Goal: Information Seeking & Learning: Learn about a topic

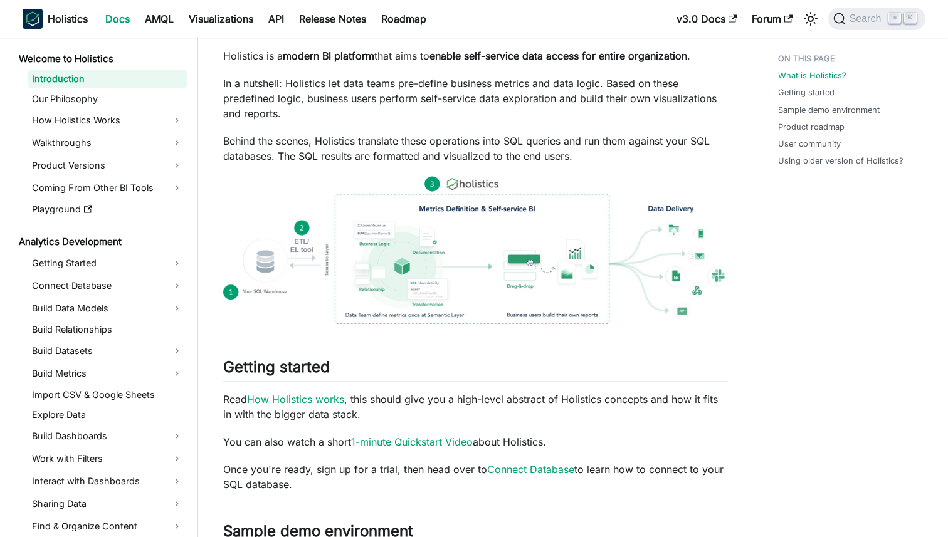
scroll to position [346, 0]
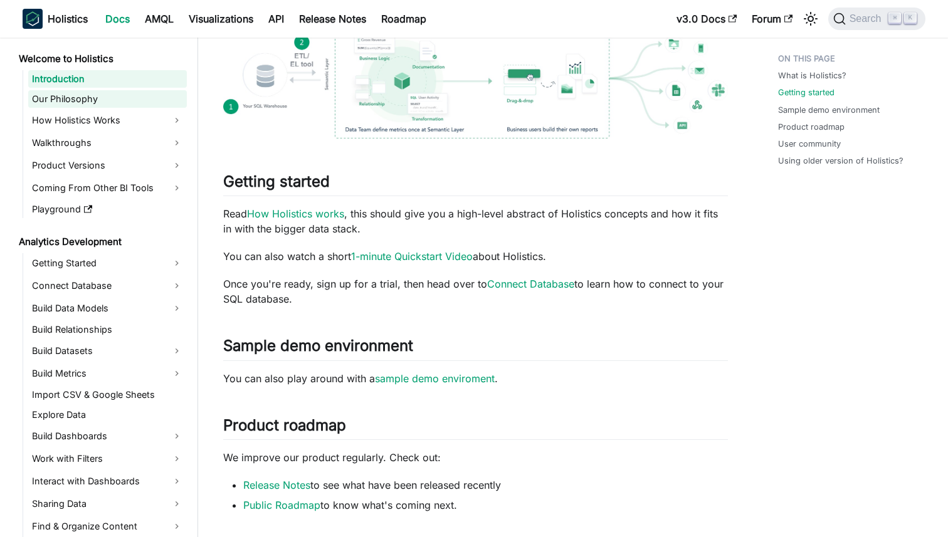
click at [114, 107] on link "Our Philosophy" at bounding box center [107, 99] width 159 height 18
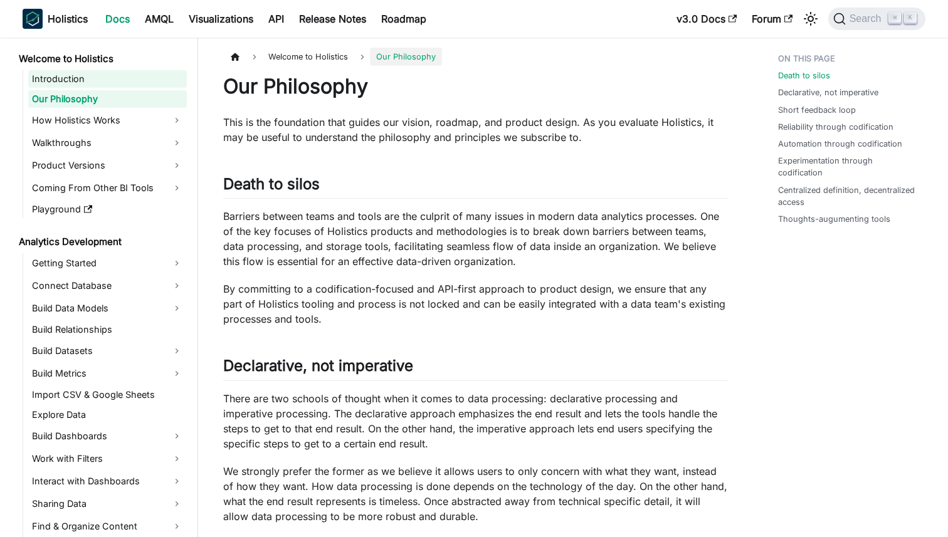
click at [112, 86] on link "Introduction" at bounding box center [107, 79] width 159 height 18
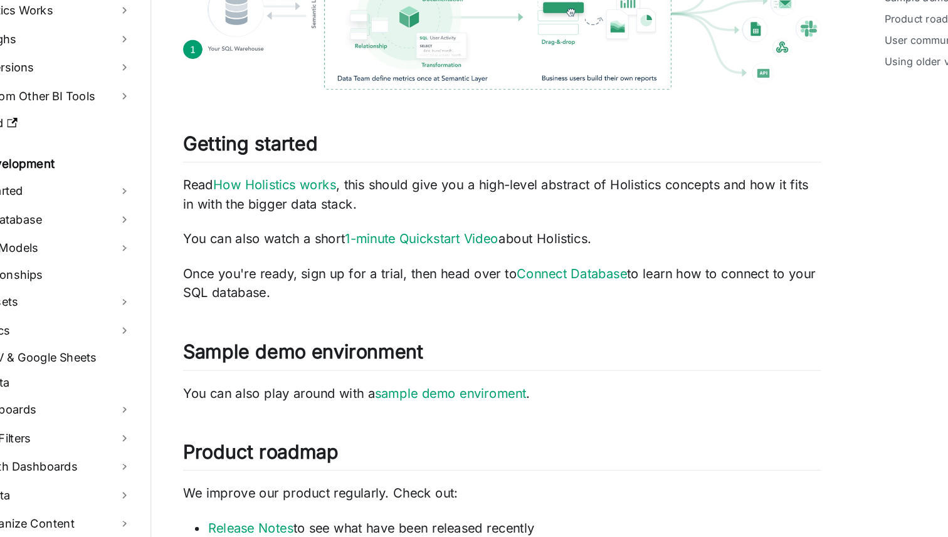
scroll to position [310, 0]
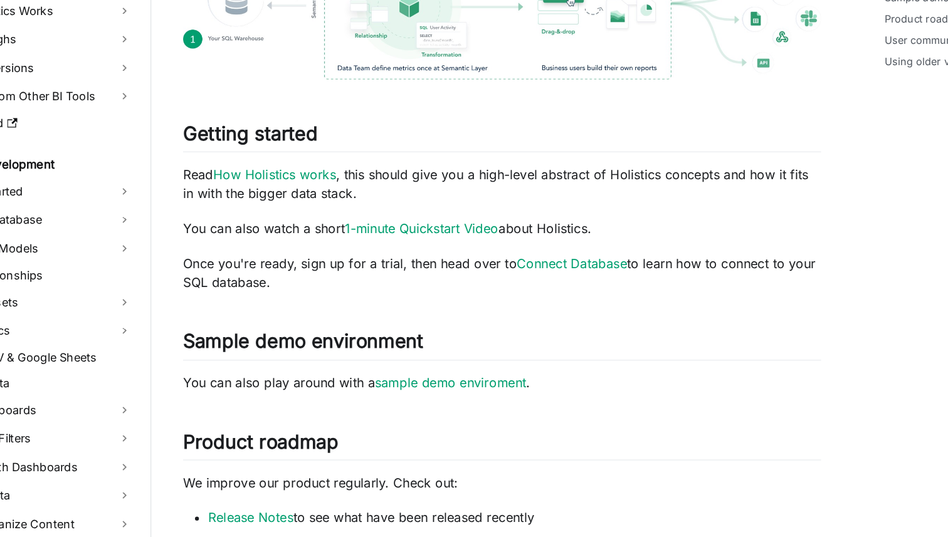
click at [374, 338] on p "Once you're ready, sign up for a trial, then head over to Connect Database to l…" at bounding box center [475, 328] width 505 height 30
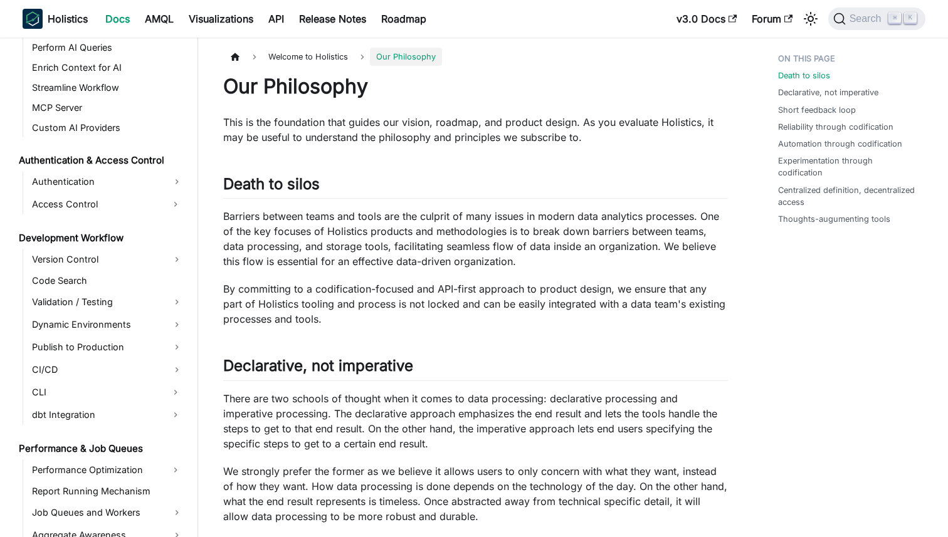
scroll to position [798, 0]
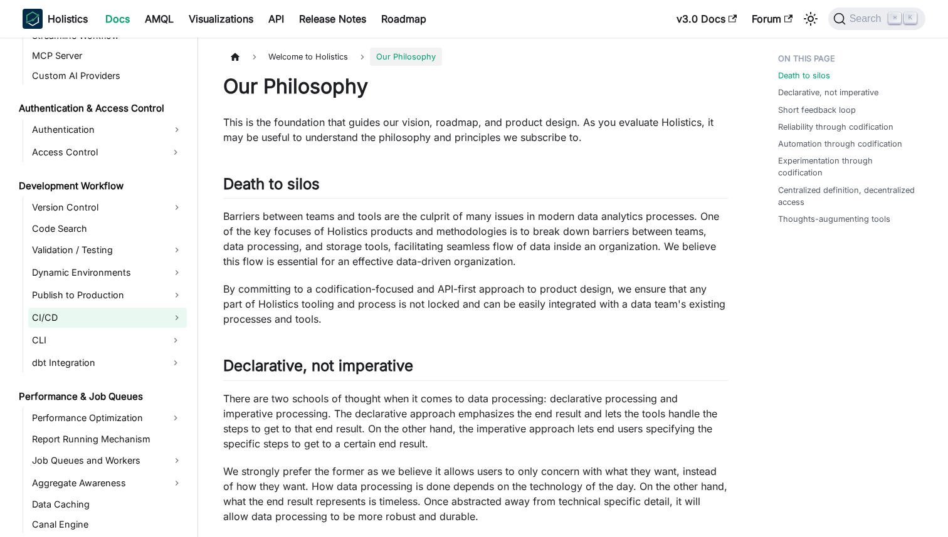
click at [118, 325] on link "CI/CD" at bounding box center [107, 318] width 159 height 20
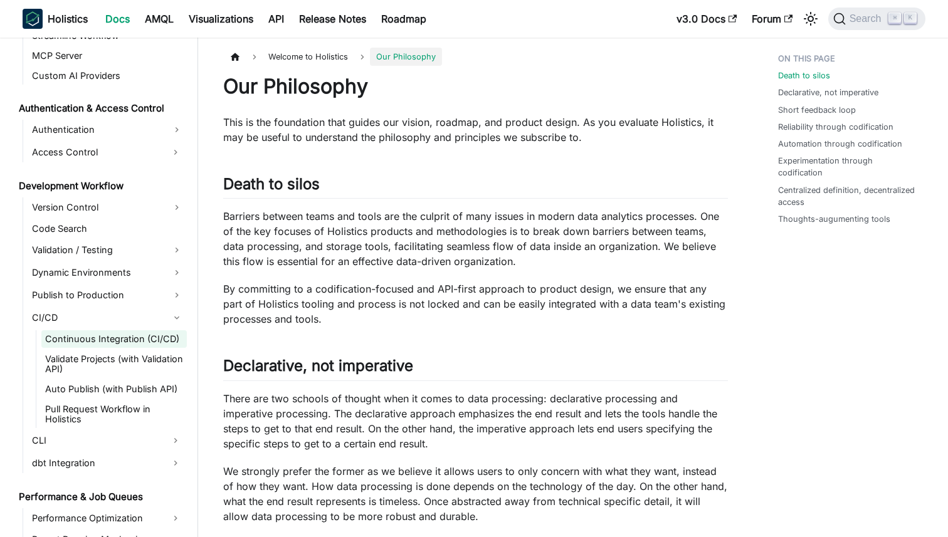
click at [117, 339] on link "Continuous Integration (CI/CD)" at bounding box center [113, 339] width 145 height 18
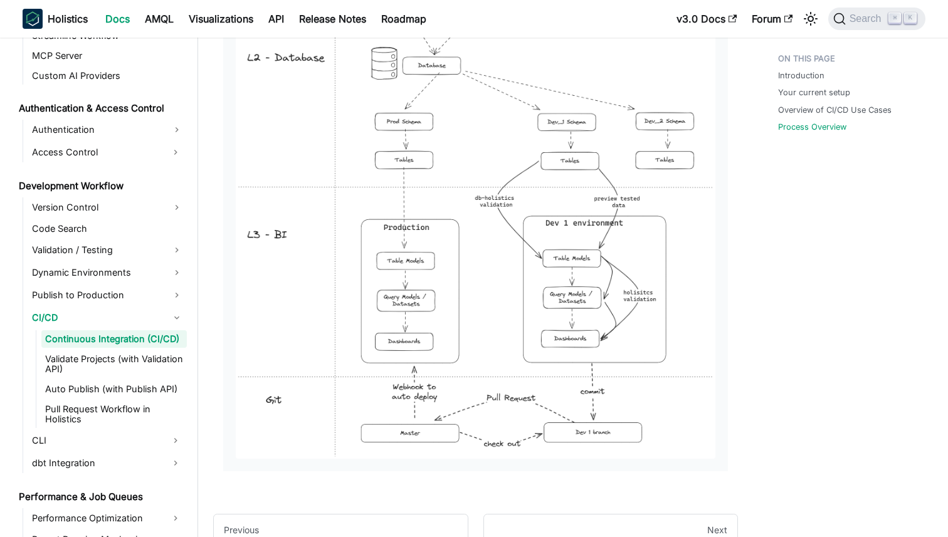
scroll to position [1512, 0]
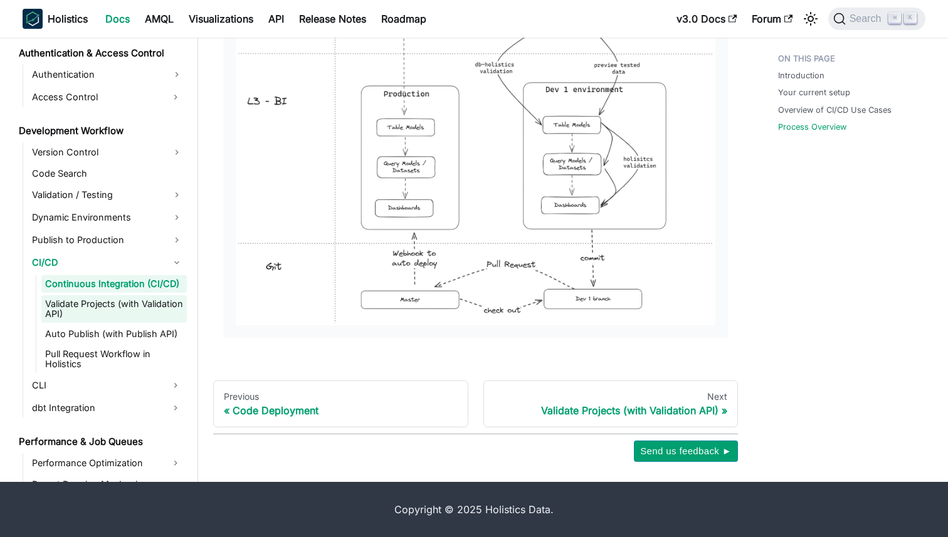
click at [136, 307] on link "Validate Projects (with Validation API)" at bounding box center [113, 309] width 145 height 28
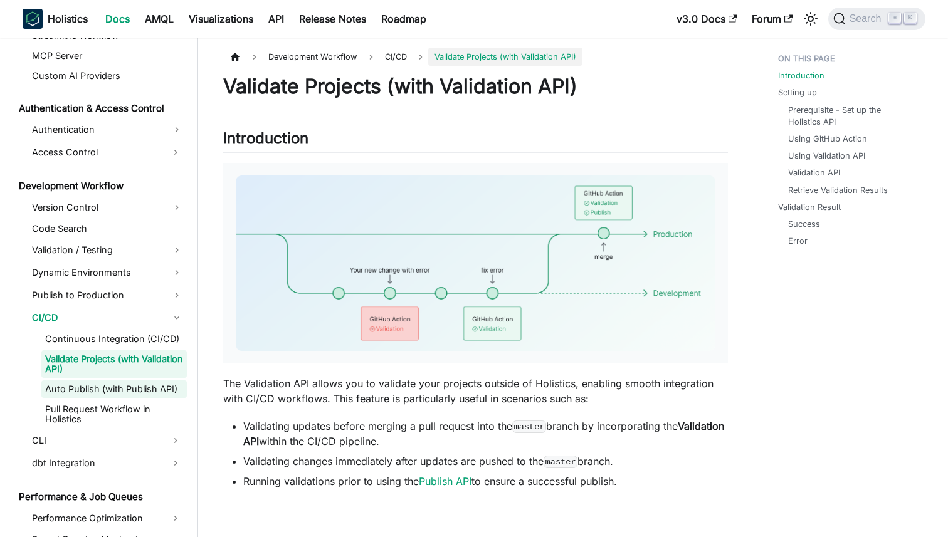
click at [128, 394] on link "Auto Publish (with Publish API)" at bounding box center [113, 389] width 145 height 18
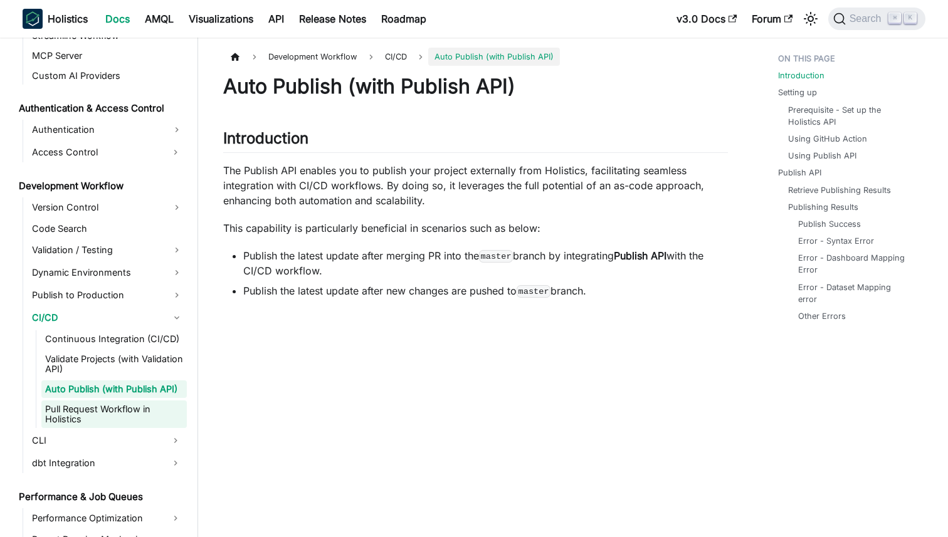
click at [127, 412] on link "Pull Request Workflow in Holistics" at bounding box center [113, 414] width 145 height 28
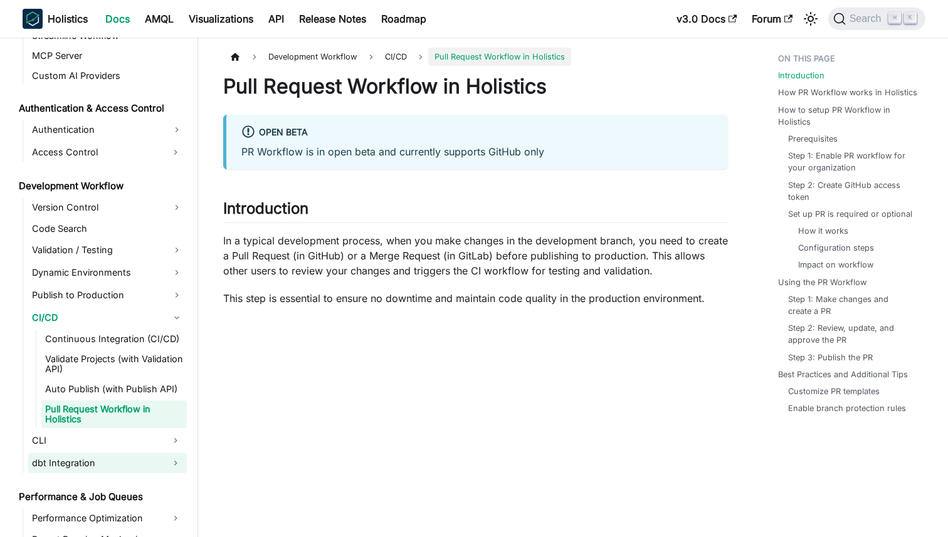
click at [120, 461] on link "dbt Integration" at bounding box center [96, 463] width 136 height 20
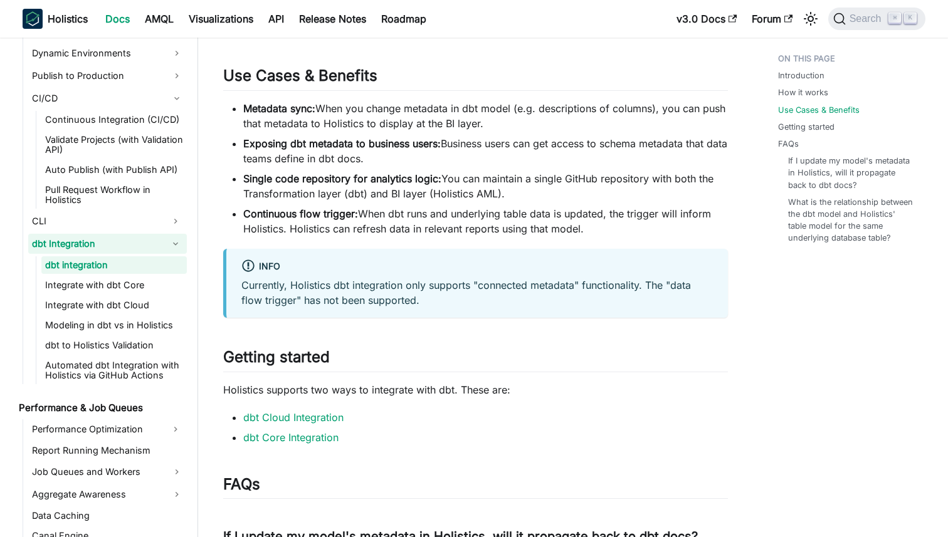
scroll to position [1031, 0]
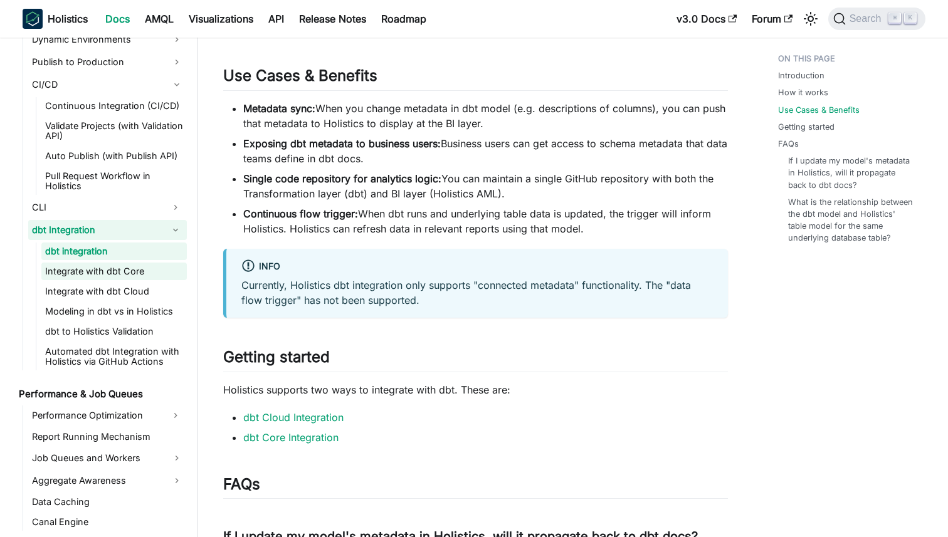
click at [154, 268] on link "Integrate with dbt Core" at bounding box center [113, 272] width 145 height 18
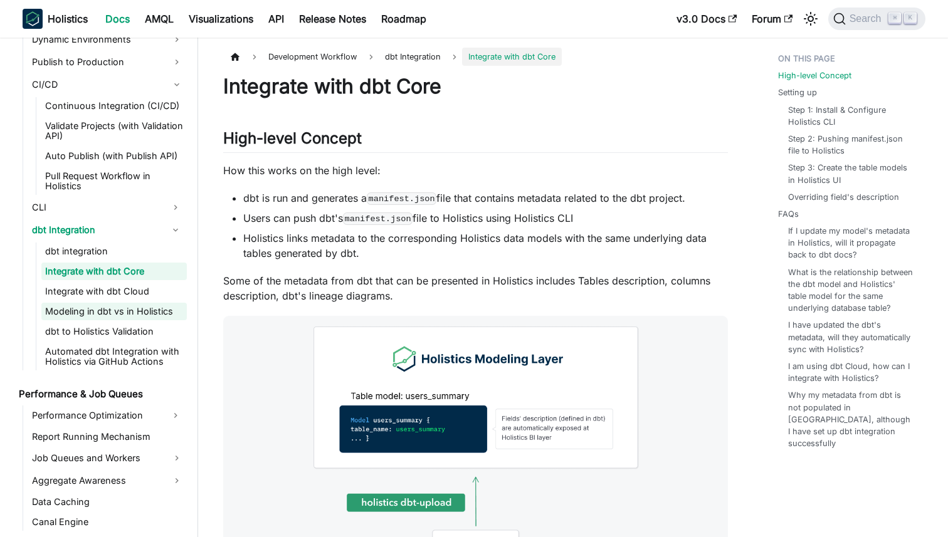
click at [143, 311] on link "Modeling in dbt vs in Holistics" at bounding box center [113, 312] width 145 height 18
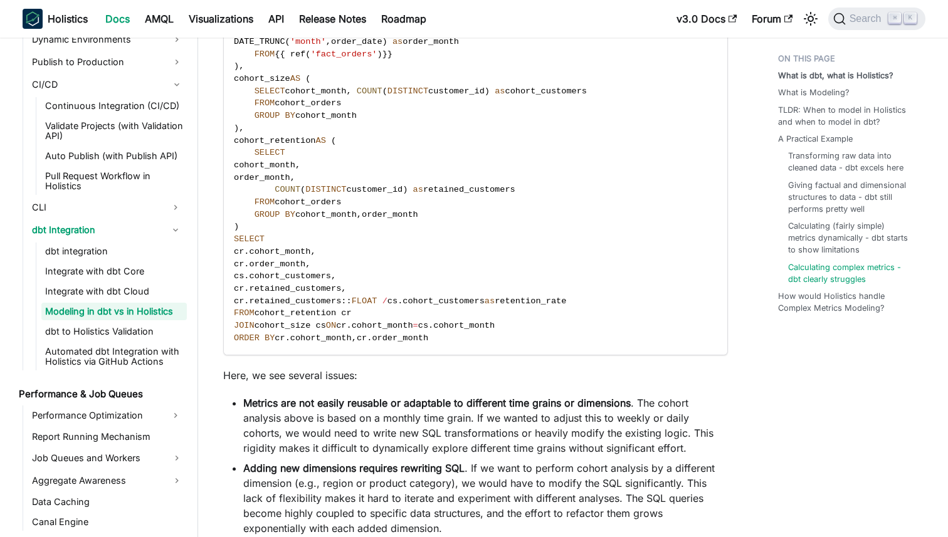
scroll to position [3289, 0]
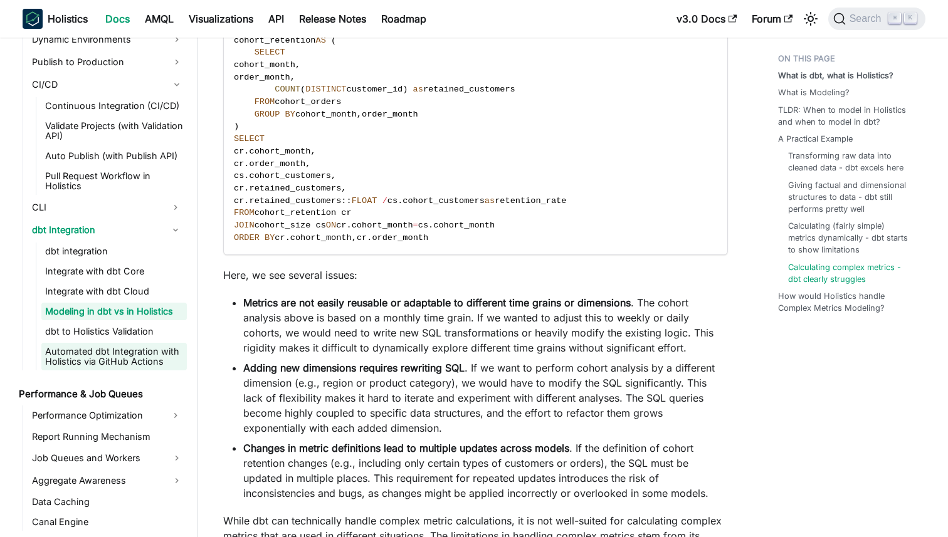
click at [120, 353] on link "Automated dbt Integration with Holistics via GitHub Actions" at bounding box center [113, 357] width 145 height 28
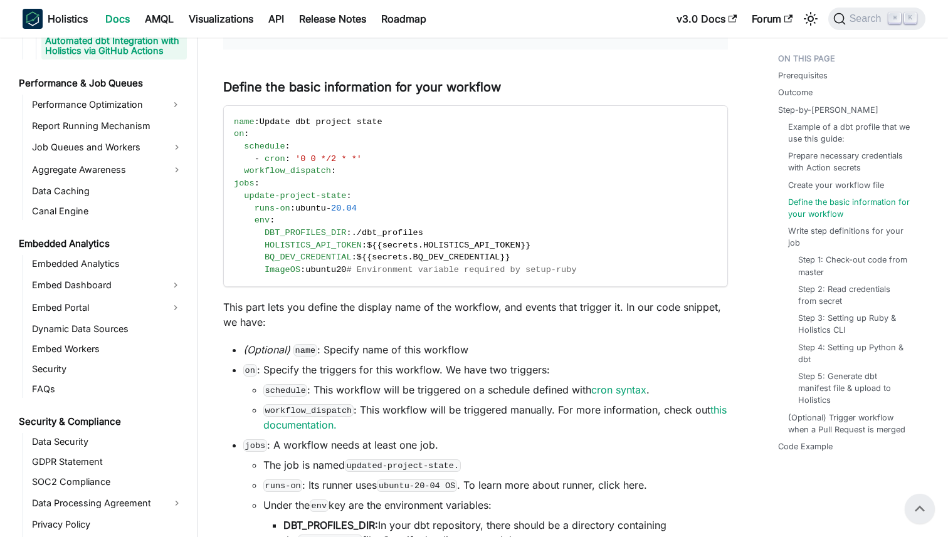
scroll to position [1346, 0]
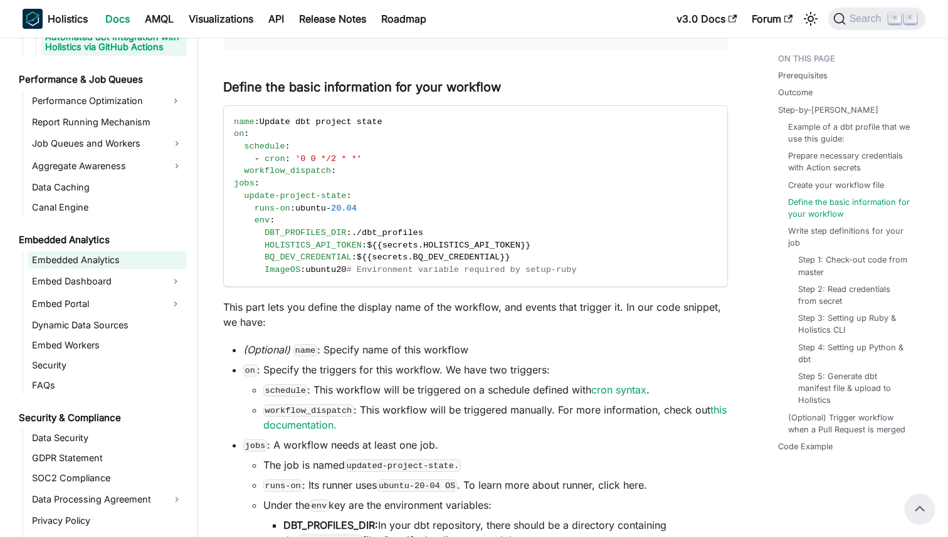
click at [114, 266] on link "Embedded Analytics" at bounding box center [107, 260] width 159 height 18
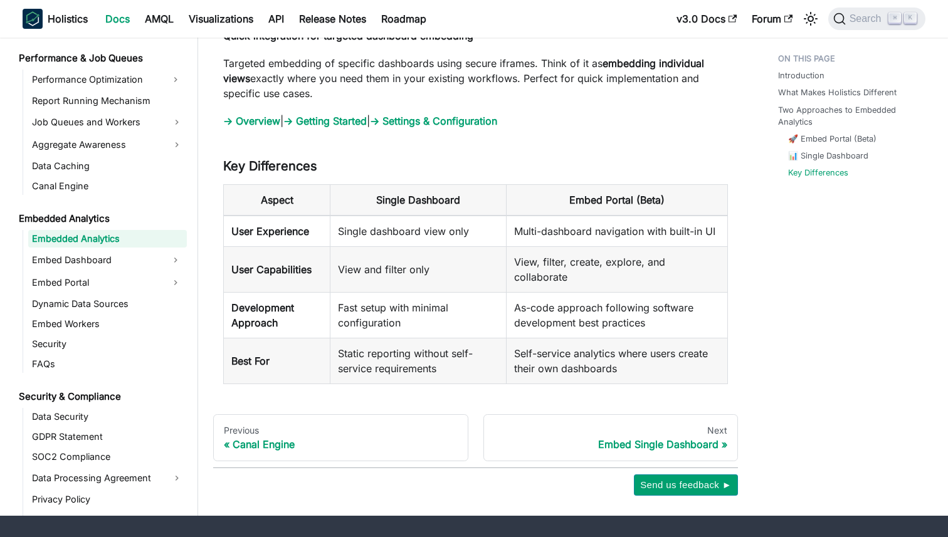
scroll to position [1486, 0]
